Goal: Use online tool/utility: Utilize a website feature to perform a specific function

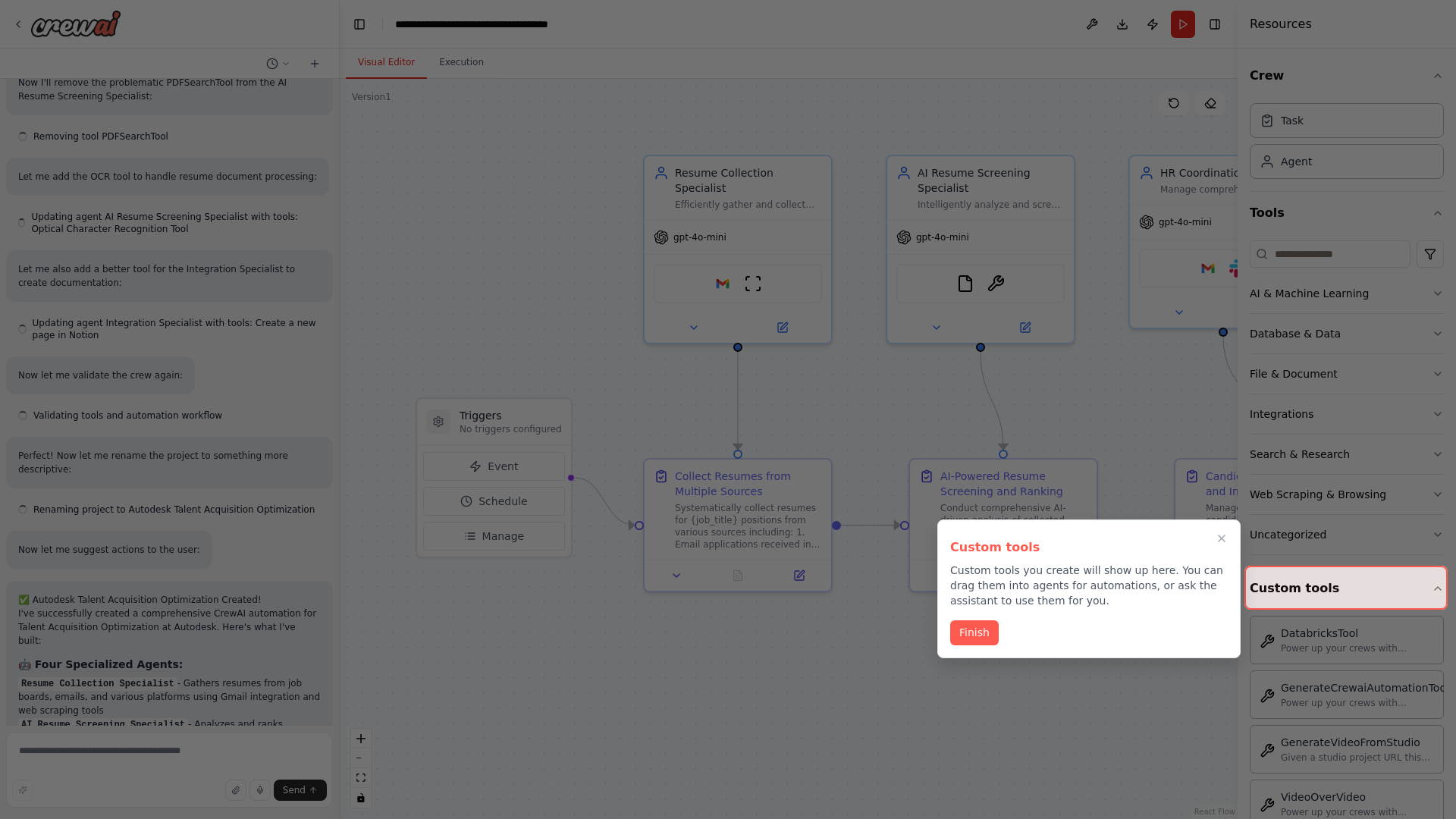
scroll to position [2129, 0]
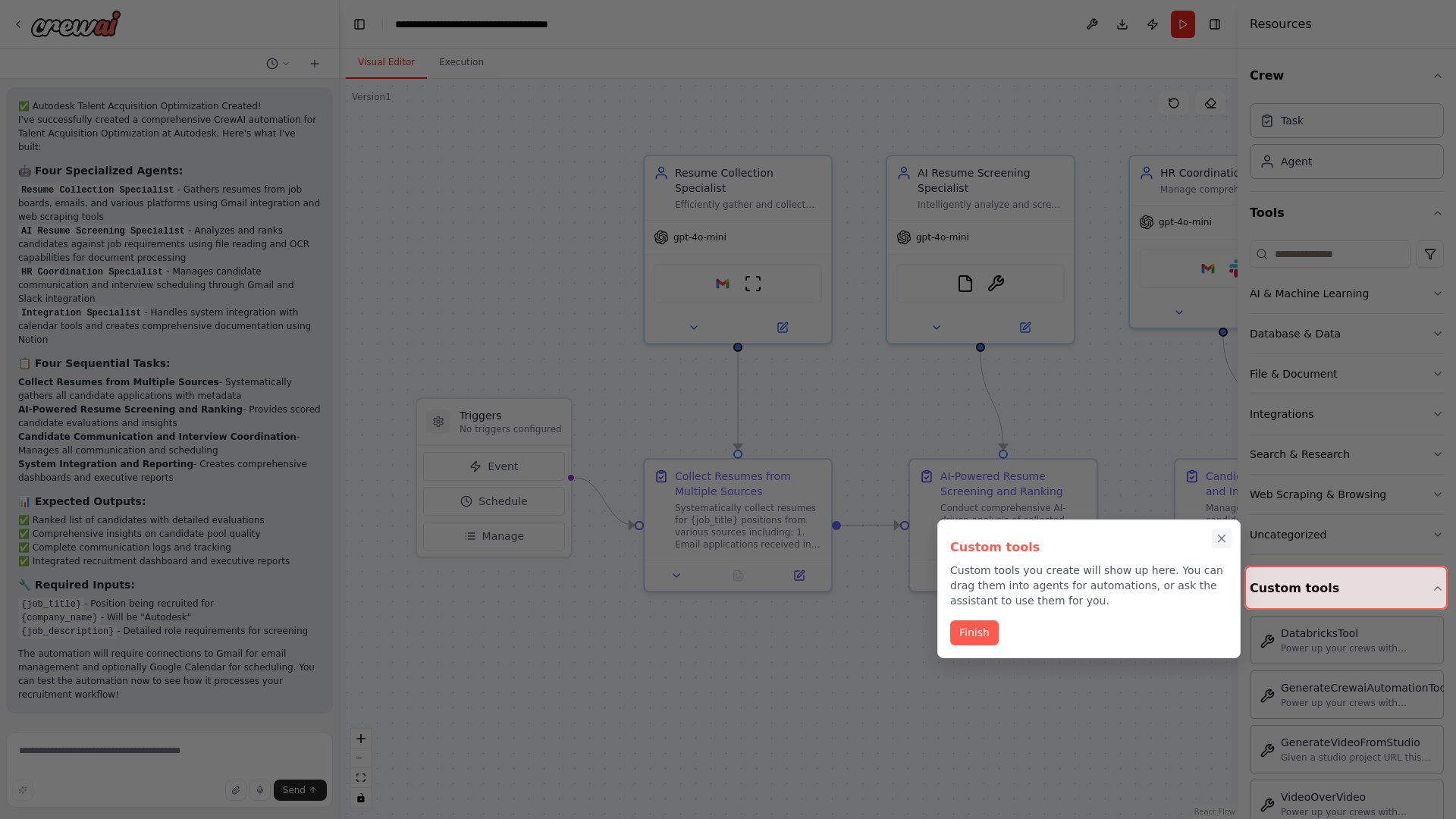
click at [1222, 538] on icon "Close walkthrough" at bounding box center [1222, 538] width 7 height 7
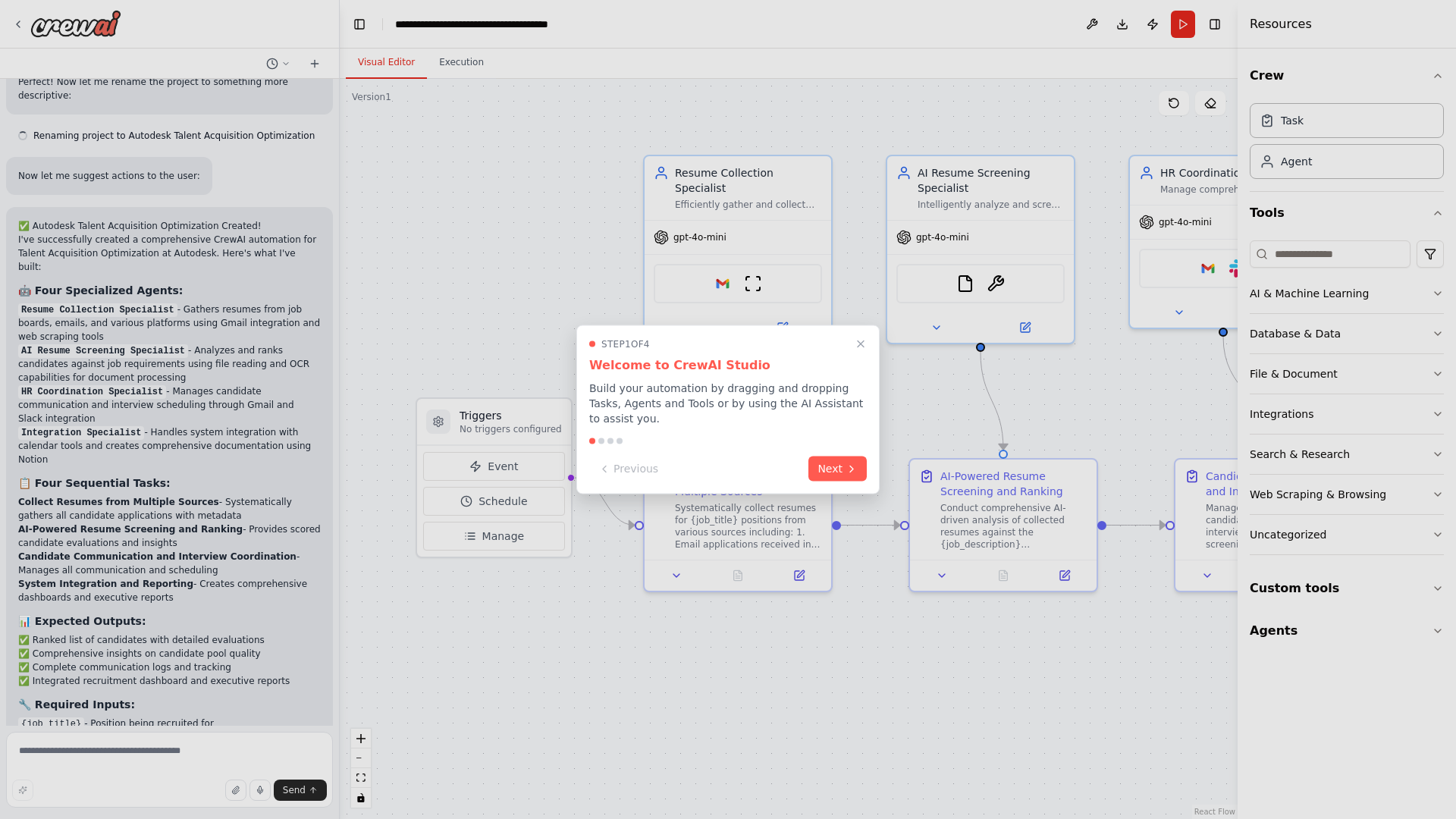
scroll to position [2129, 0]
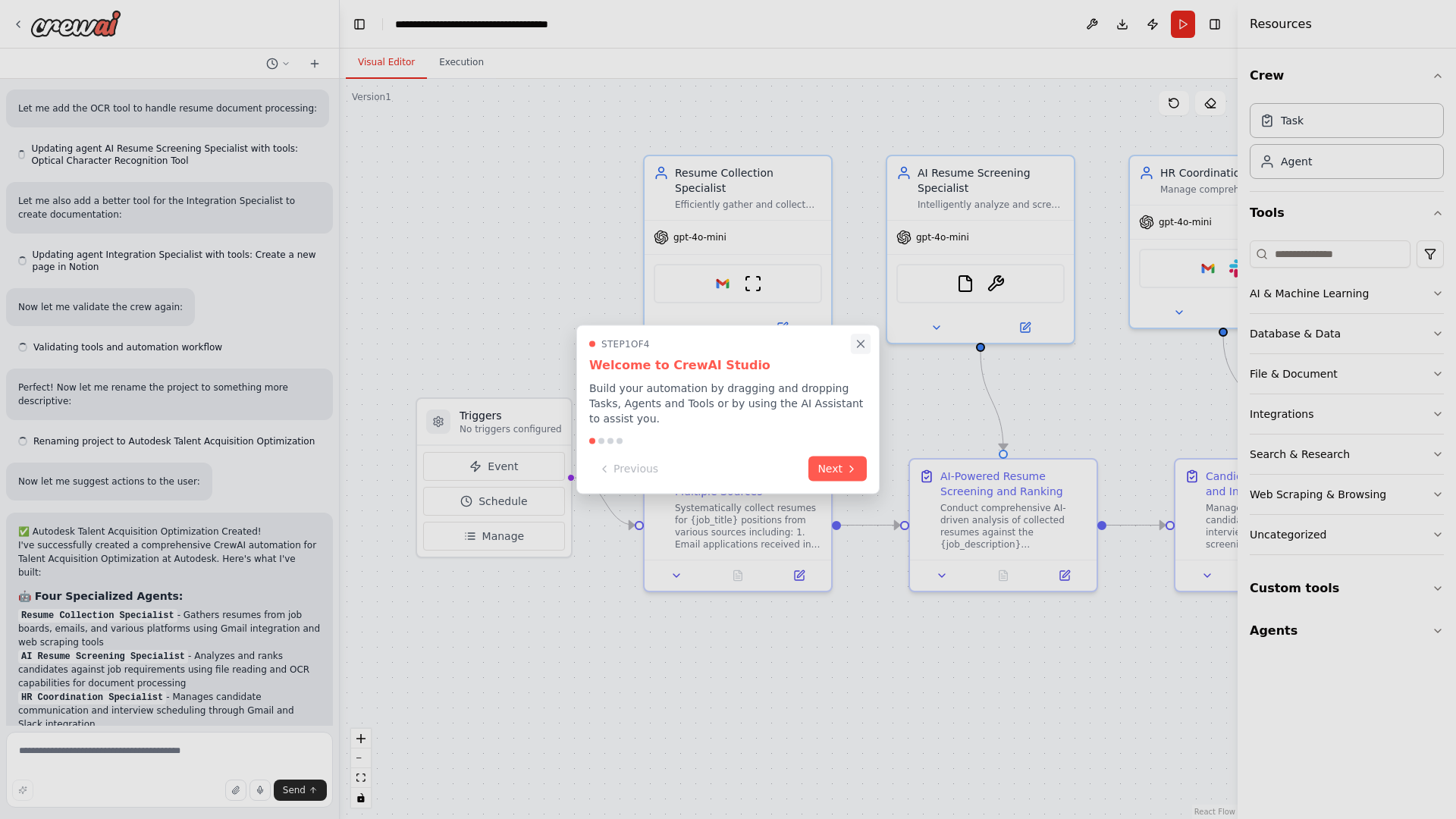
click at [861, 344] on icon "Close walkthrough" at bounding box center [861, 343] width 7 height 7
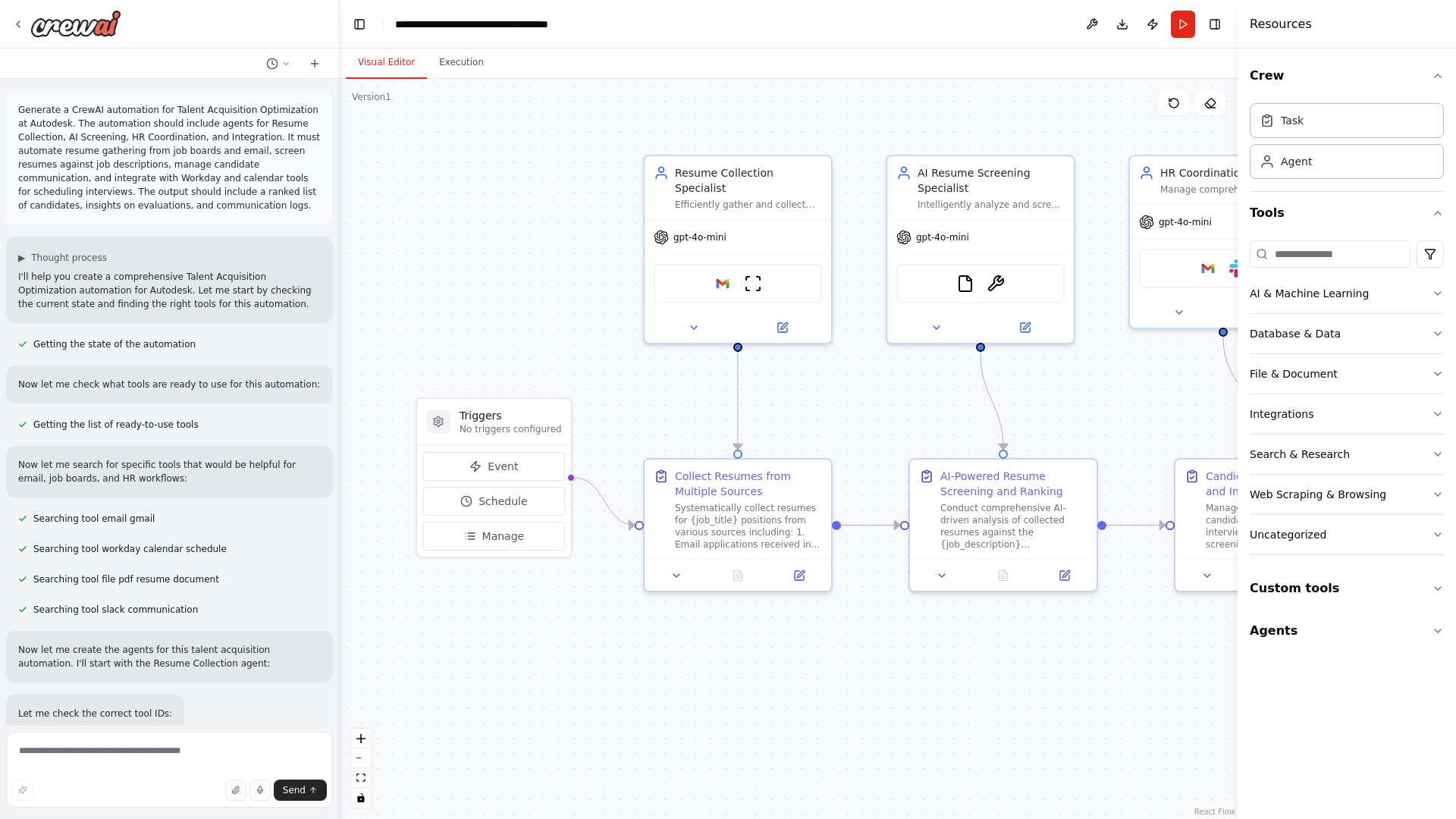
click at [21, 106] on p "Generate a CrewAI automation for Talent Acquisition Optimization at Autodesk. T…" at bounding box center [169, 158] width 302 height 110
click at [447, 167] on div ".deletable-edge-delete-btn { width: 20px; height: 20px; border: 0px solid #ffff…" at bounding box center [789, 448] width 898 height 740
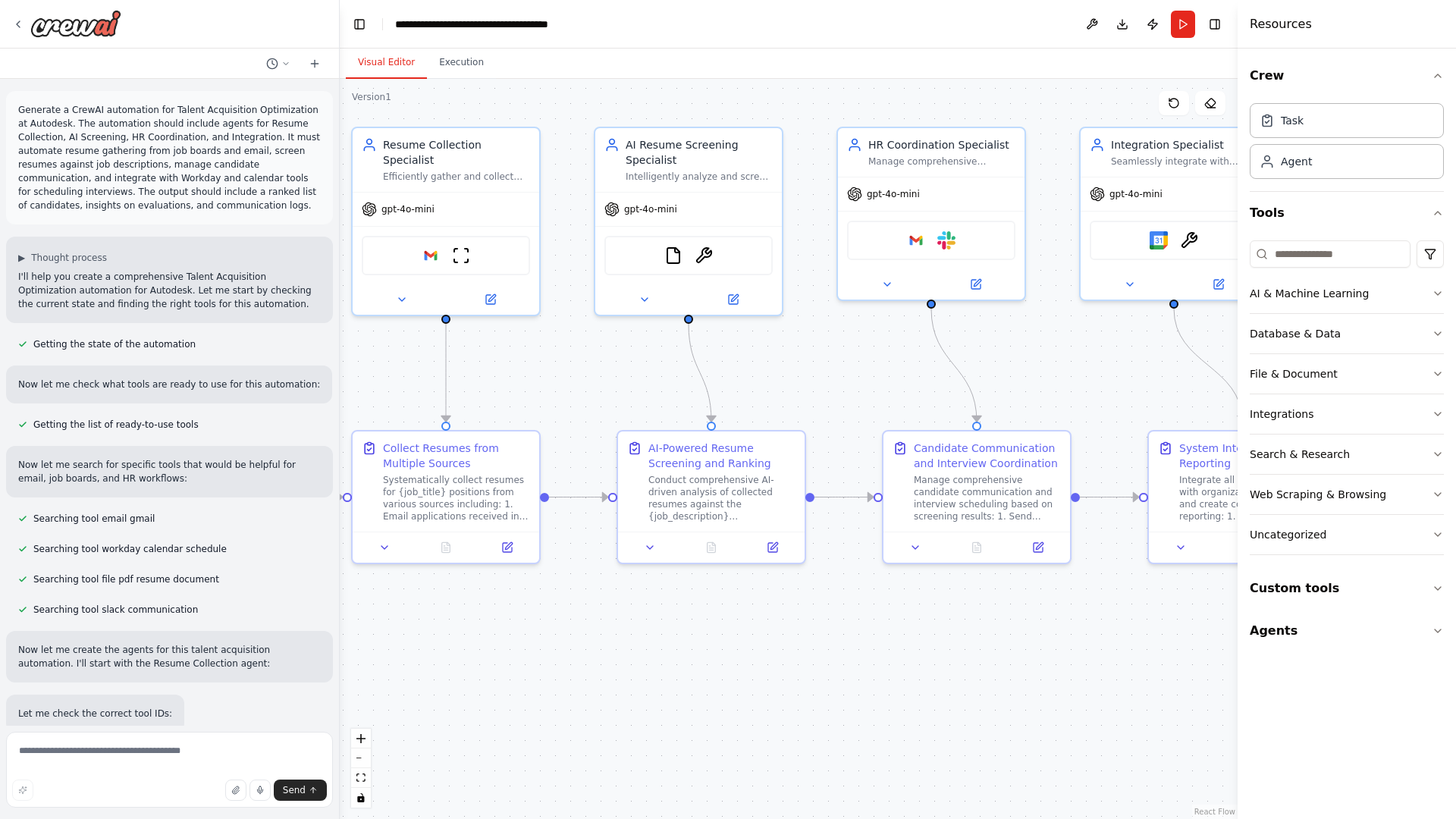
drag, startPoint x: 639, startPoint y: 682, endPoint x: 320, endPoint y: 652, distance: 320.4
click at [320, 652] on div "Generate a CrewAI automation for Talent Acquisition Optimization at Autodesk. T…" at bounding box center [728, 409] width 1456 height 819
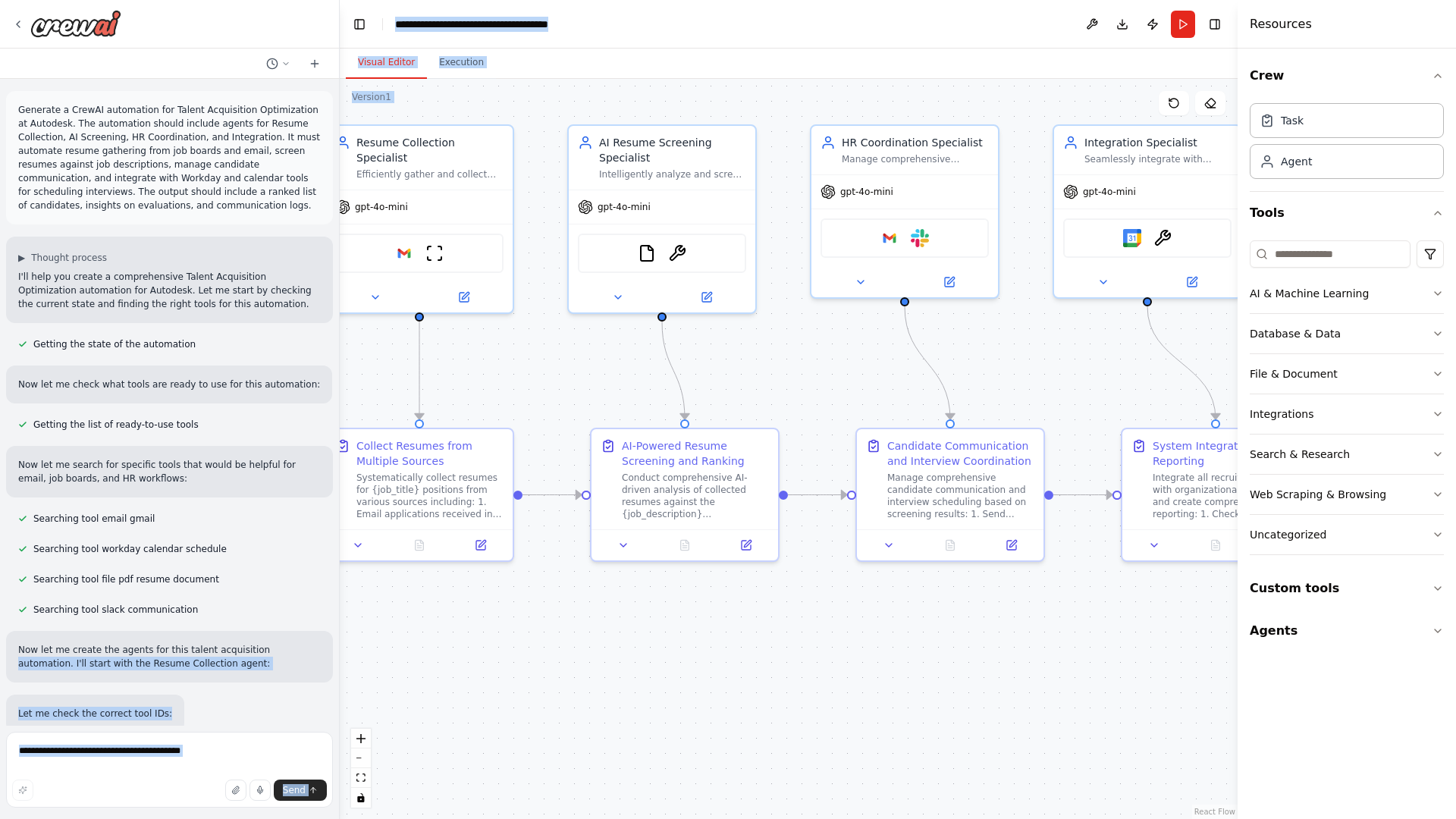
drag, startPoint x: 320, startPoint y: 652, endPoint x: 501, endPoint y: 403, distance: 307.8
click at [501, 403] on div "Generate a CrewAI automation for Talent Acquisition Optimization at Autodesk. T…" at bounding box center [728, 409] width 1456 height 819
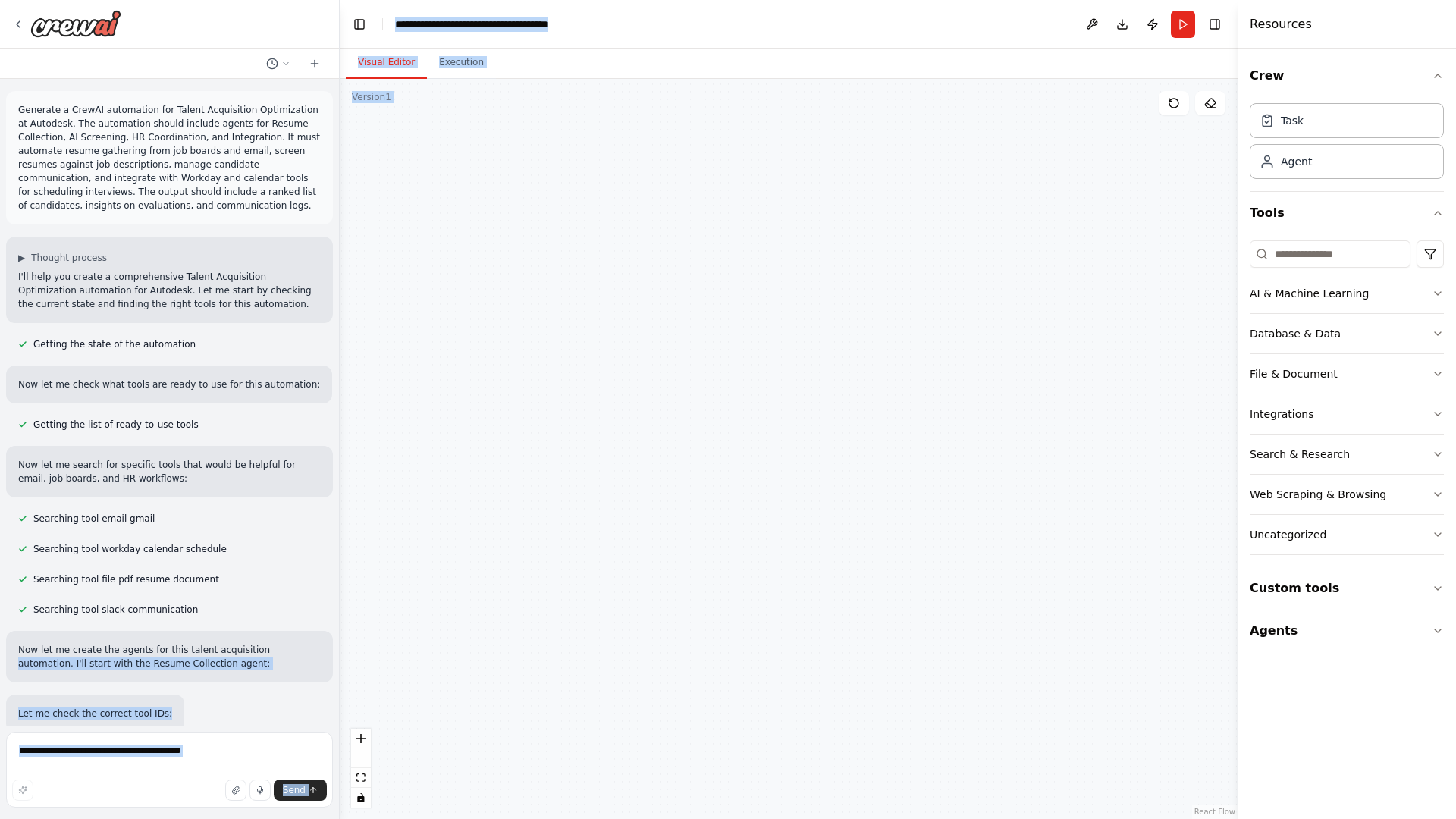
drag, startPoint x: 425, startPoint y: 724, endPoint x: 608, endPoint y: 213, distance: 542.8
click at [608, 213] on div ".deletable-edge-delete-btn { width: 20px; height: 20px; border: 0px solid #ffff…" at bounding box center [789, 448] width 898 height 740
